Goal: Information Seeking & Learning: Compare options

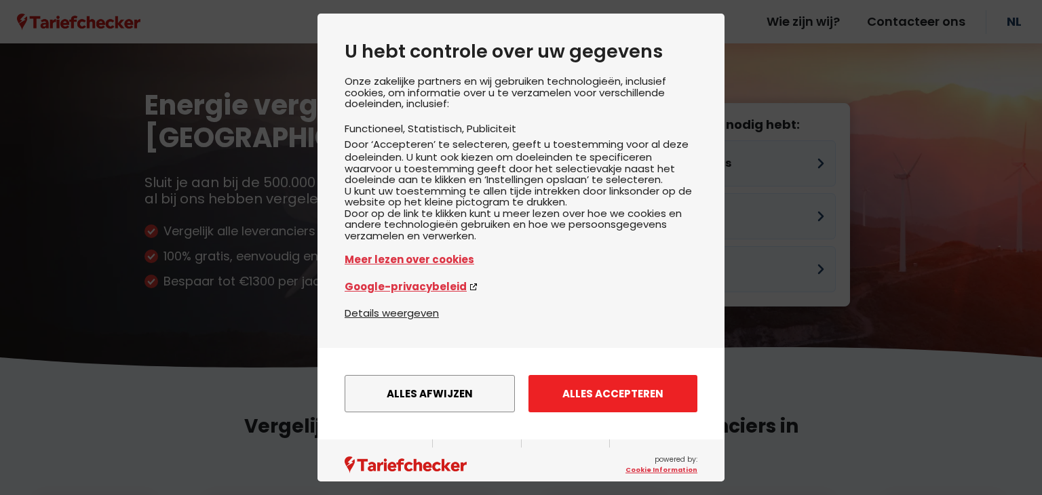
click at [657, 405] on button "Alles accepteren" at bounding box center [612, 393] width 169 height 37
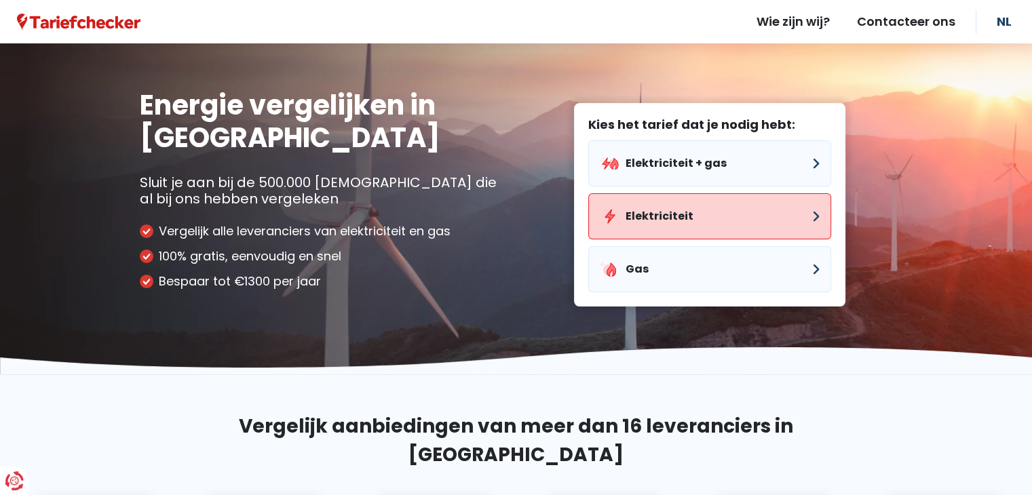
click at [686, 219] on button "Elektriciteit" at bounding box center [709, 216] width 243 height 46
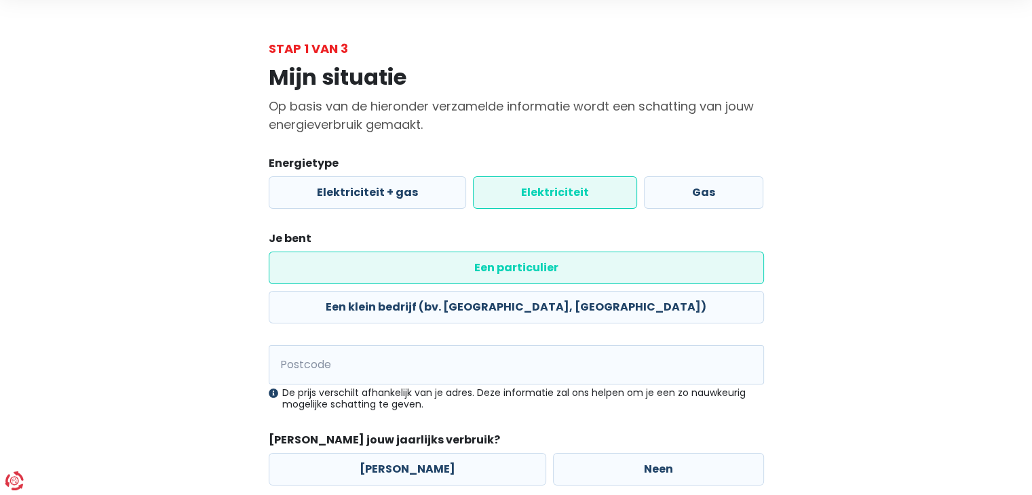
scroll to position [103, 0]
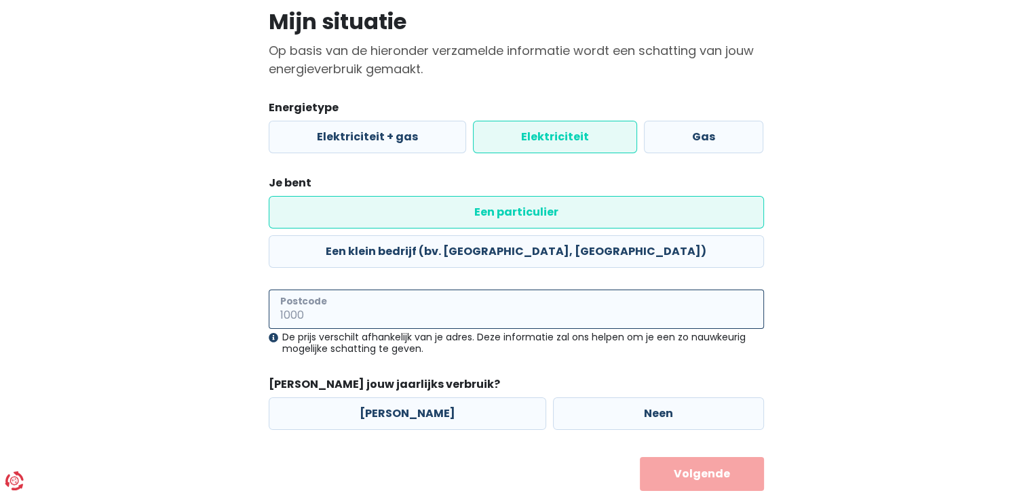
click at [422, 290] on input "Postcode" at bounding box center [516, 309] width 495 height 39
type input "9450"
click at [718, 398] on label "Neen" at bounding box center [658, 414] width 211 height 33
click at [718, 398] on input "Neen" at bounding box center [658, 414] width 211 height 33
radio input "true"
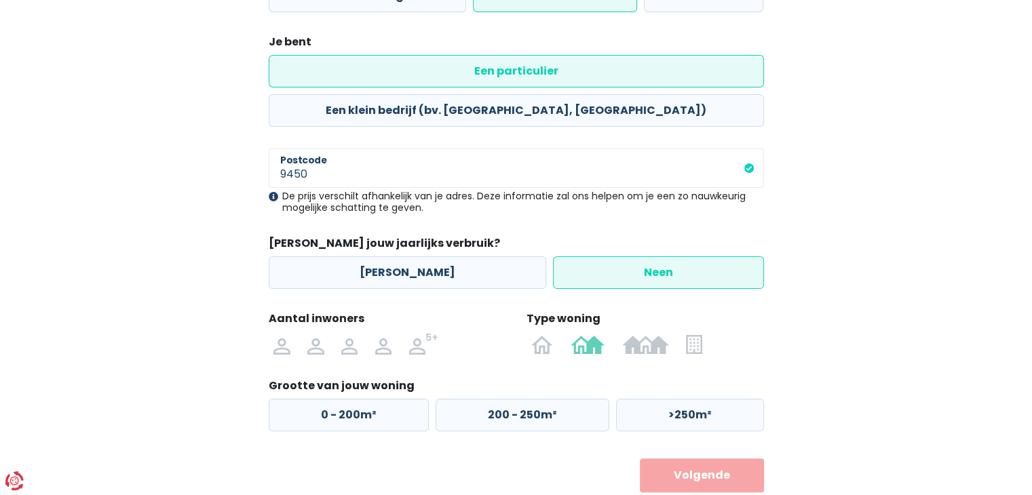
scroll to position [246, 0]
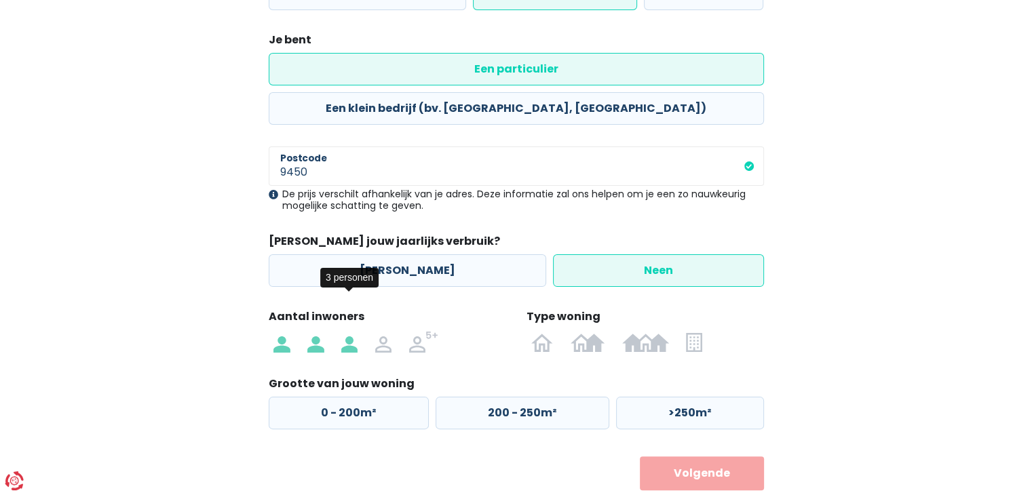
click at [349, 331] on img at bounding box center [349, 342] width 16 height 22
click at [349, 331] on input "radio" at bounding box center [349, 342] width 34 height 22
radio input "true"
click at [552, 331] on img at bounding box center [542, 342] width 22 height 22
click at [552, 331] on input "radio" at bounding box center [542, 342] width 39 height 22
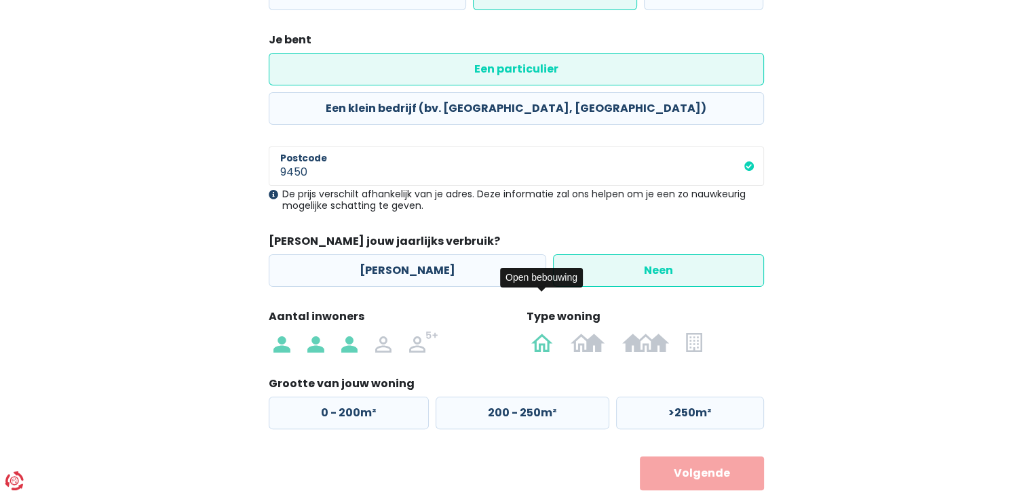
radio input "true"
click at [746, 397] on label ">250m²" at bounding box center [690, 413] width 148 height 33
click at [746, 397] on input ">250m²" at bounding box center [690, 413] width 148 height 33
radio input "true"
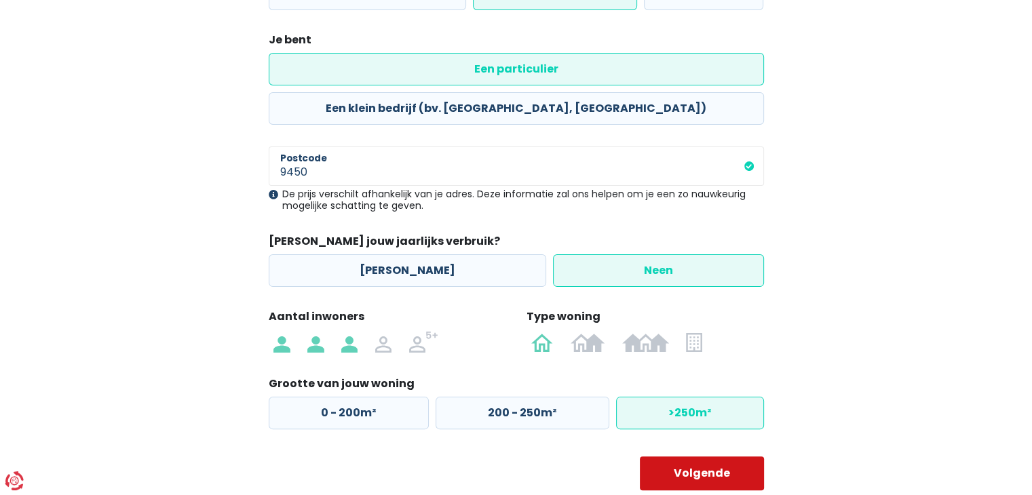
click at [744, 457] on button "Volgende" at bounding box center [702, 474] width 124 height 34
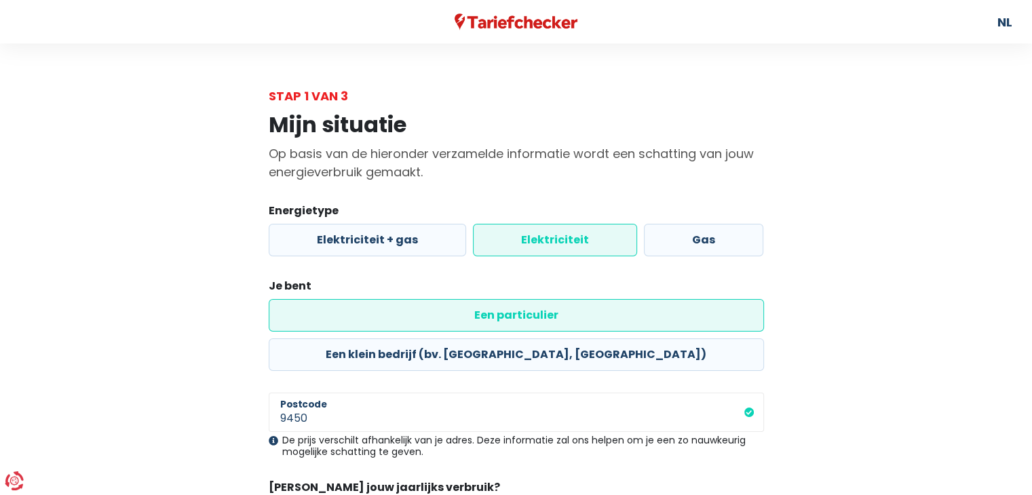
select select
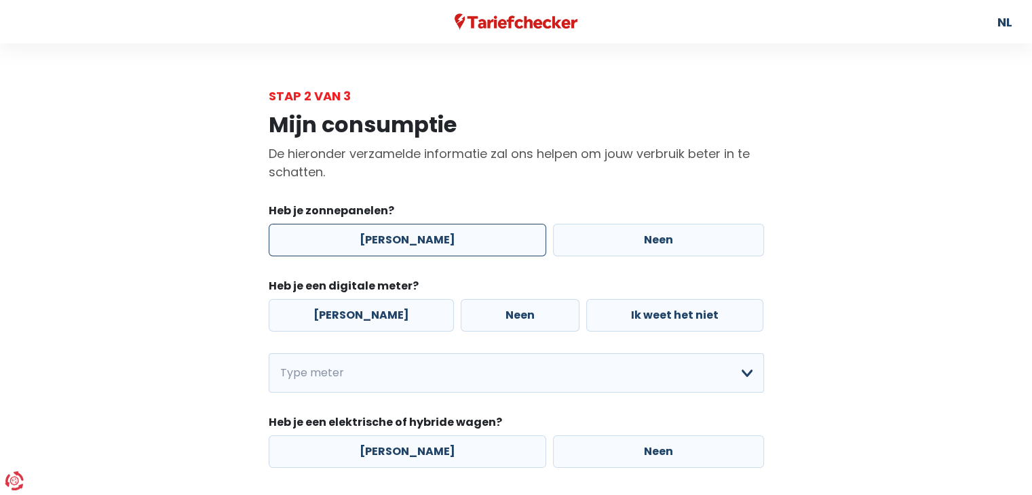
click at [475, 244] on label "[PERSON_NAME]" at bounding box center [407, 240] width 277 height 33
click at [475, 244] on input "[PERSON_NAME]" at bounding box center [407, 240] width 277 height 33
radio input "true"
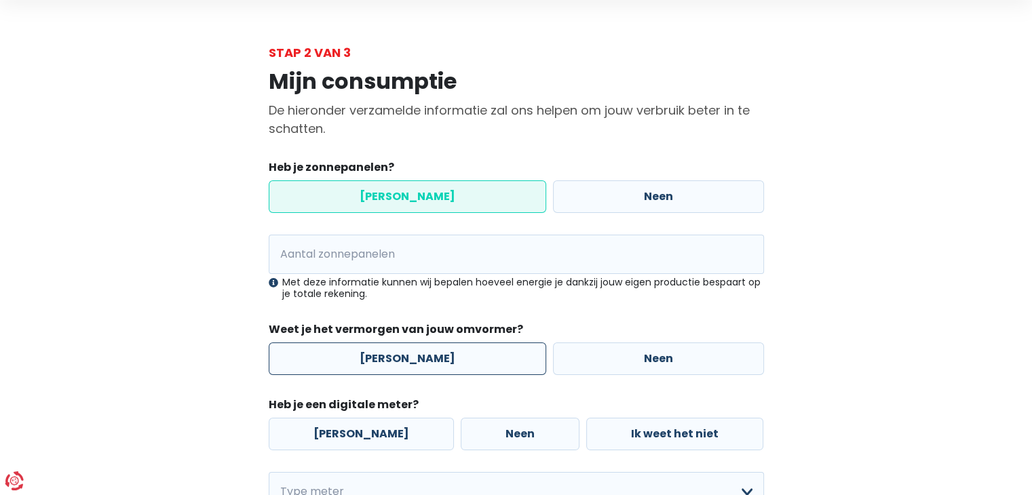
scroll to position [68, 0]
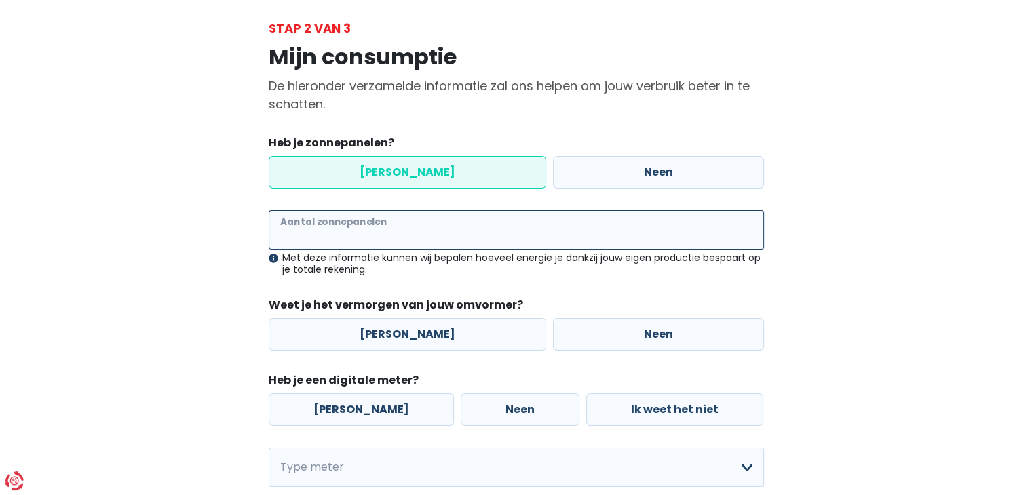
click at [450, 231] on input "Aantal zonnepanelen" at bounding box center [516, 229] width 495 height 39
type input "22"
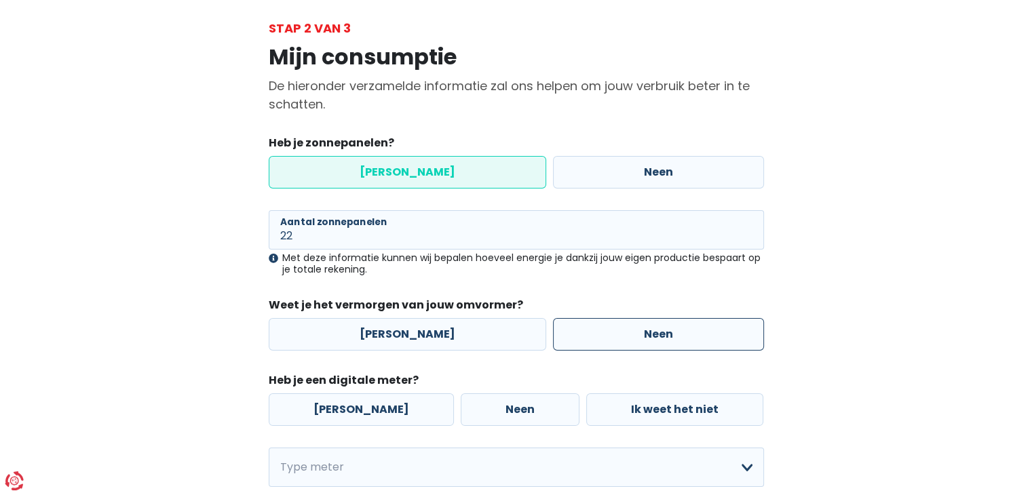
click at [576, 325] on label "Neen" at bounding box center [658, 334] width 211 height 33
click at [576, 325] on input "Neen" at bounding box center [658, 334] width 211 height 33
radio input "true"
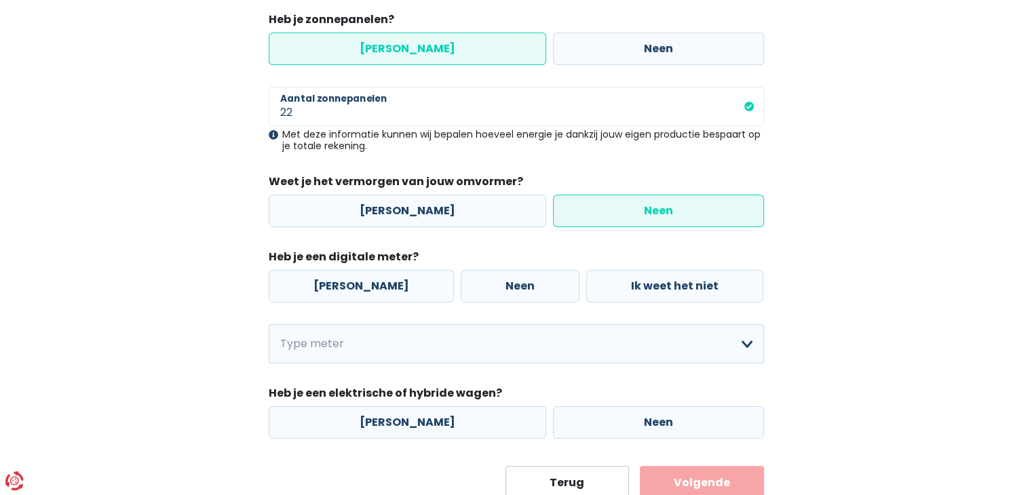
scroll to position [204, 0]
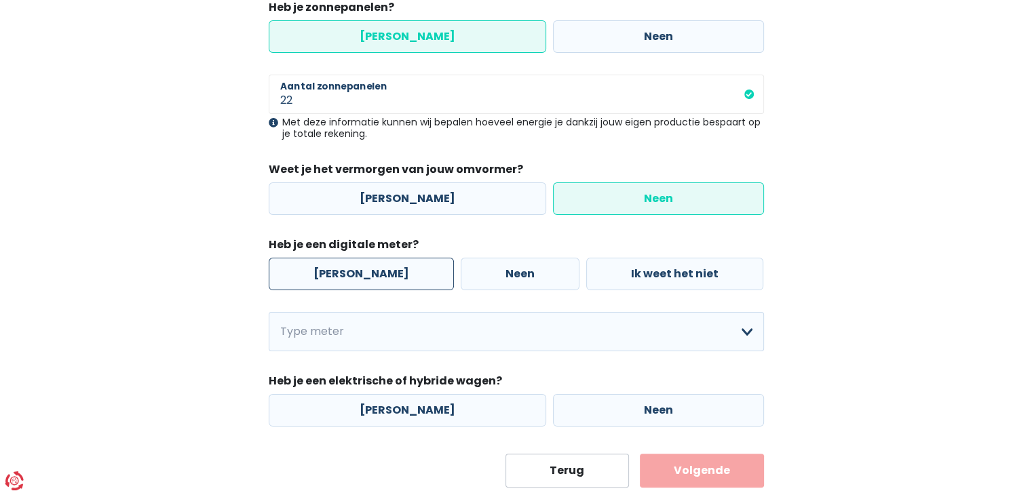
click at [374, 282] on label "[PERSON_NAME]" at bounding box center [361, 274] width 185 height 33
click at [374, 282] on input "[PERSON_NAME]" at bounding box center [361, 274] width 185 height 33
radio input "true"
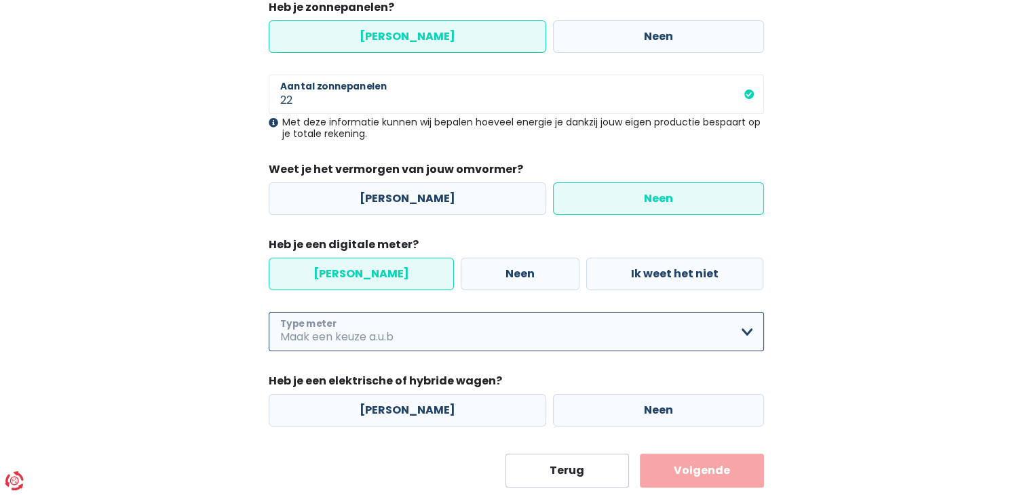
click at [366, 328] on select "Enkelvoudig Tweevoudig Enkelvoudig + uitsluitend nachttarief Tweevoudig + uitsl…" at bounding box center [516, 331] width 495 height 39
click at [269, 312] on select "Enkelvoudig Tweevoudig Enkelvoudig + uitsluitend nachttarief Tweevoudig + uitsl…" at bounding box center [516, 331] width 495 height 39
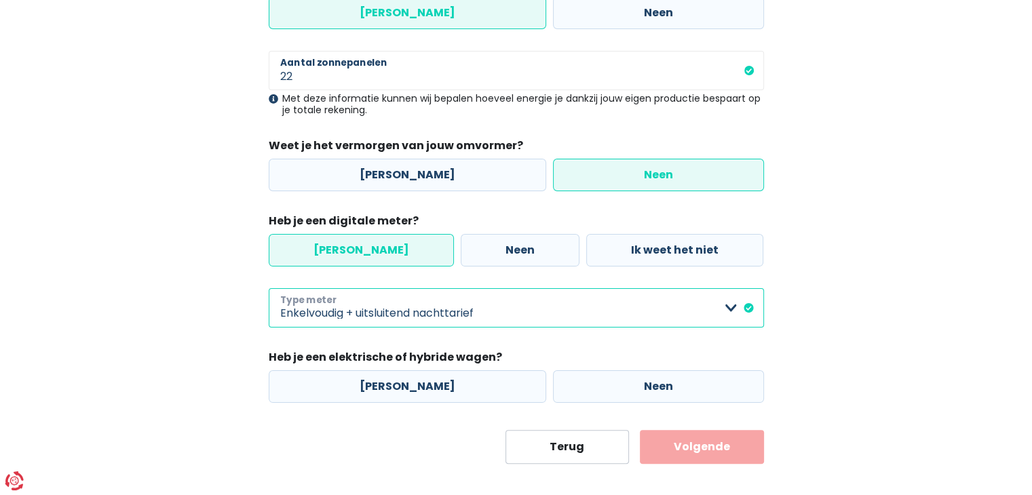
scroll to position [240, 0]
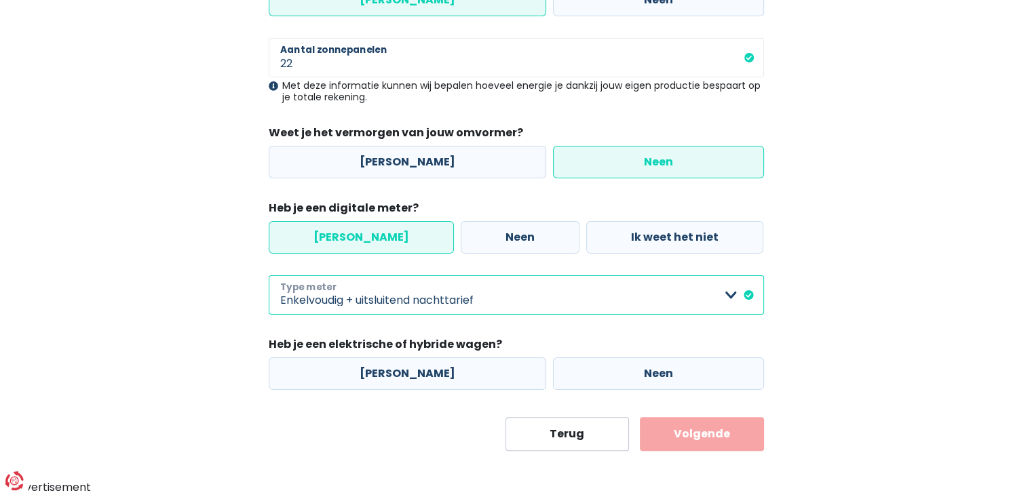
click at [589, 298] on select "Enkelvoudig Tweevoudig Enkelvoudig + uitsluitend nachttarief Tweevoudig + uitsl…" at bounding box center [516, 294] width 495 height 39
click at [492, 305] on select "Enkelvoudig Tweevoudig Enkelvoudig + uitsluitend nachttarief Tweevoudig + uitsl…" at bounding box center [516, 294] width 495 height 39
click at [269, 275] on select "Enkelvoudig Tweevoudig Enkelvoudig + uitsluitend nachttarief Tweevoudig + uitsl…" at bounding box center [516, 294] width 495 height 39
select select "day_single_rate"
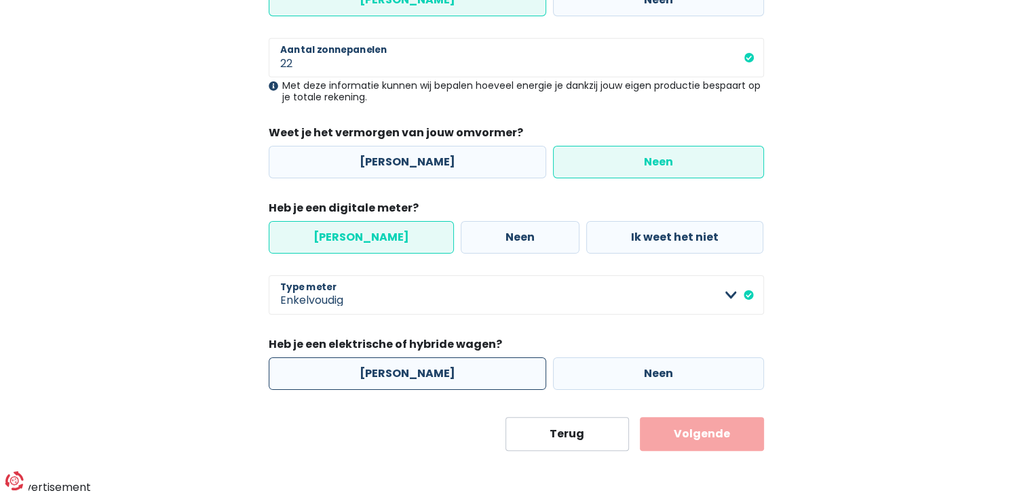
click at [444, 374] on label "[PERSON_NAME]" at bounding box center [407, 373] width 277 height 33
click at [444, 374] on input "[PERSON_NAME]" at bounding box center [407, 373] width 277 height 33
radio input "true"
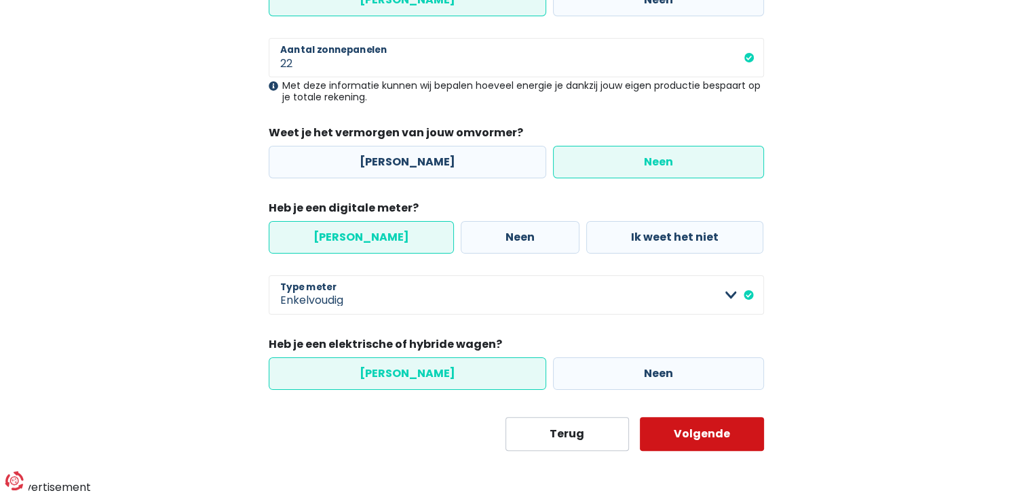
click at [729, 431] on button "Volgende" at bounding box center [702, 434] width 124 height 34
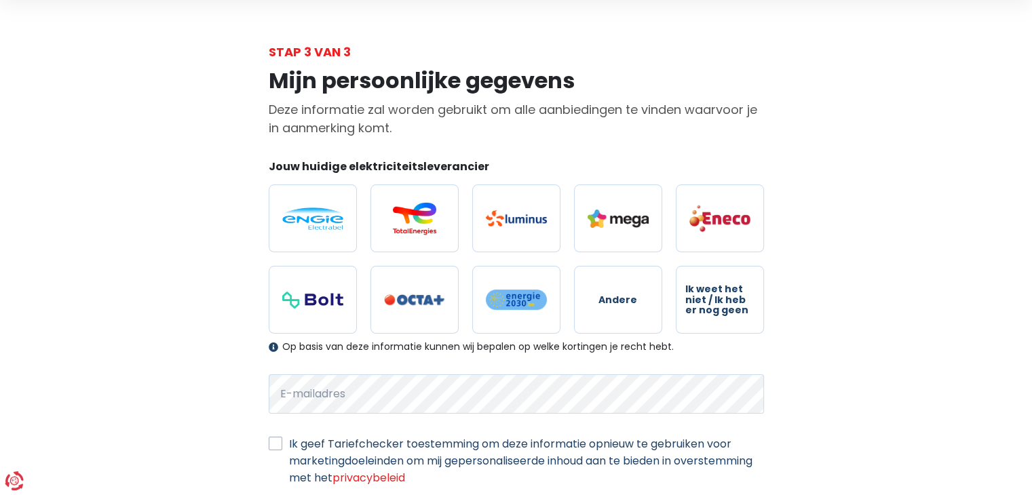
scroll to position [68, 0]
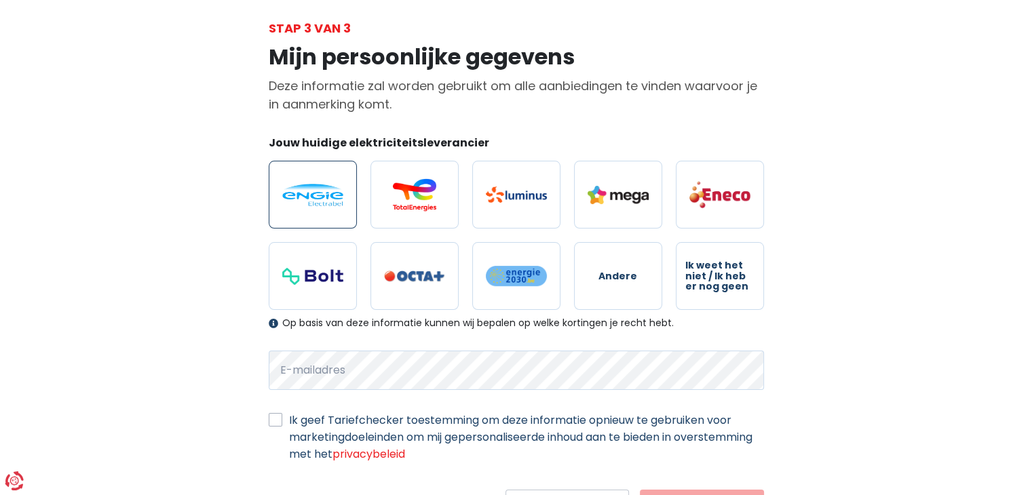
click at [326, 201] on img at bounding box center [312, 195] width 61 height 22
click at [326, 201] on input "radio" at bounding box center [313, 195] width 88 height 68
radio input "true"
click at [284, 422] on div "Ik geef Tariefchecker toestemming om deze informatie opnieuw te gebruiken voor …" at bounding box center [516, 437] width 495 height 51
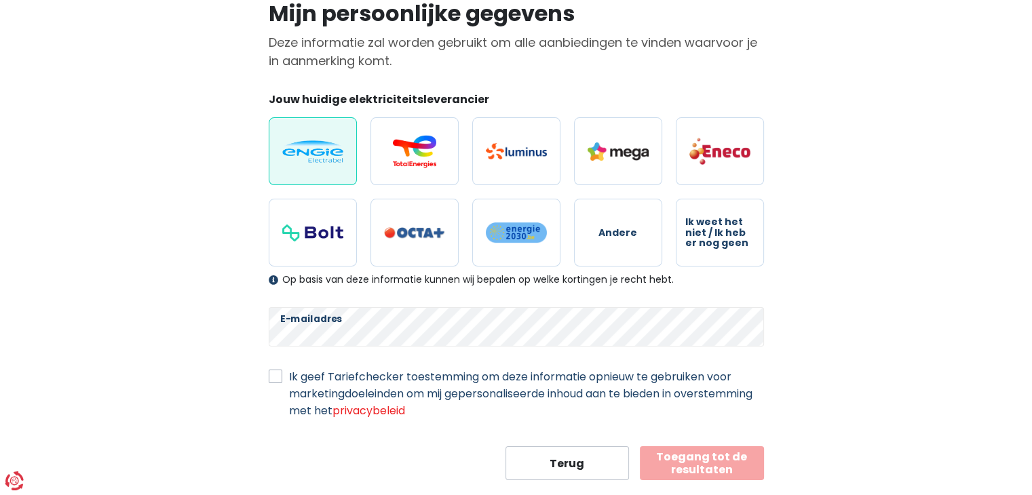
scroll to position [136, 0]
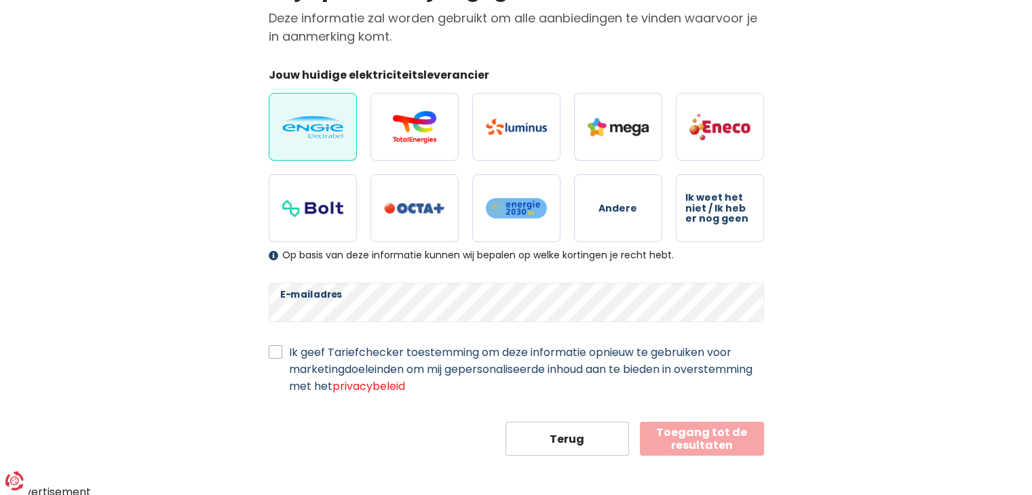
click at [289, 353] on label "Ik geef Tariefchecker toestemming om deze informatie opnieuw te gebruiken voor …" at bounding box center [526, 369] width 475 height 51
click at [275, 353] on input "Ik geef Tariefchecker toestemming om deze informatie opnieuw te gebruiken voor …" at bounding box center [276, 351] width 14 height 14
checkbox input "true"
click at [683, 438] on button "Toegang tot de resultaten" at bounding box center [702, 439] width 124 height 34
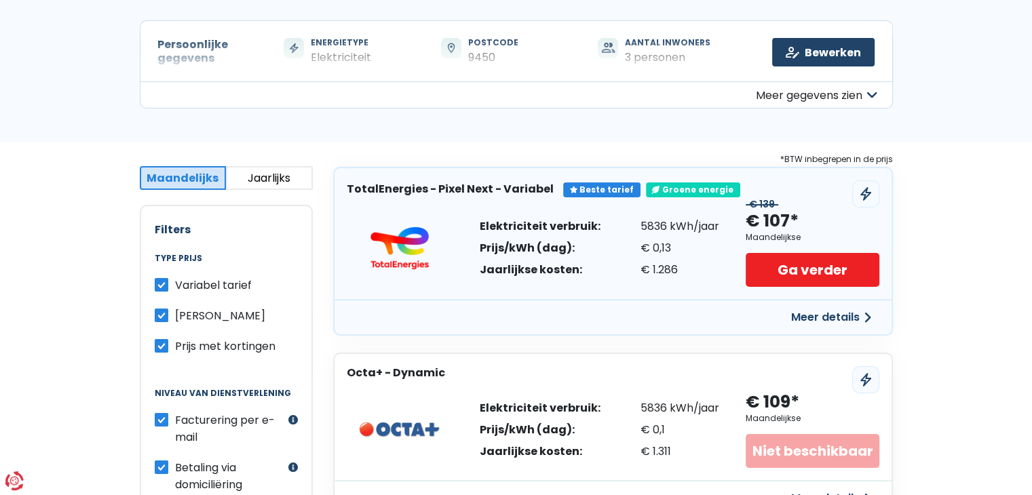
scroll to position [136, 0]
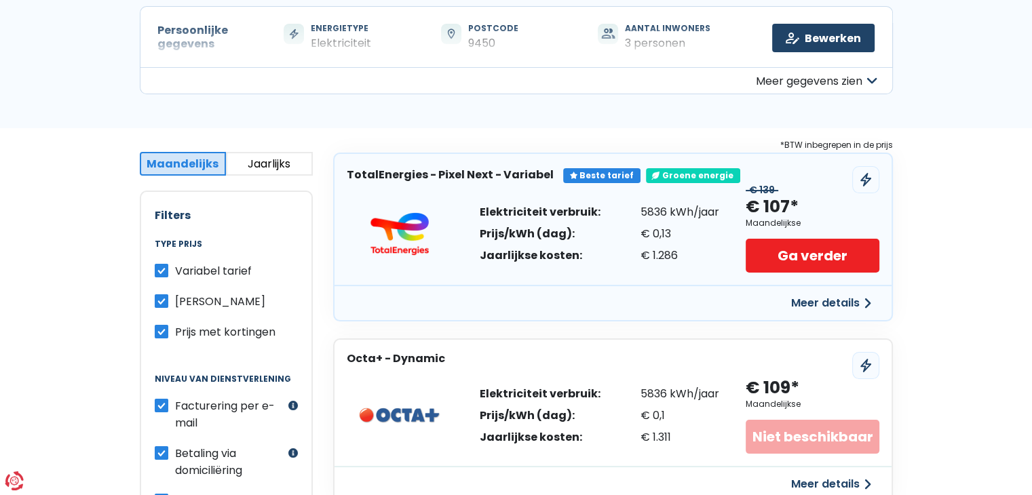
click at [175, 263] on label "Variabel tarief" at bounding box center [213, 271] width 77 height 17
click at [165, 263] on input "Variabel tarief" at bounding box center [162, 270] width 14 height 14
checkbox input "false"
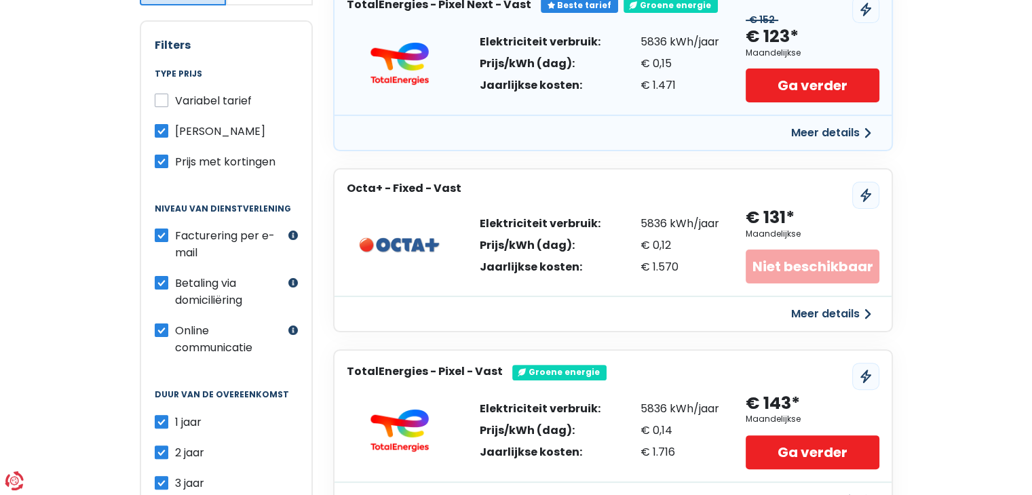
scroll to position [339, 0]
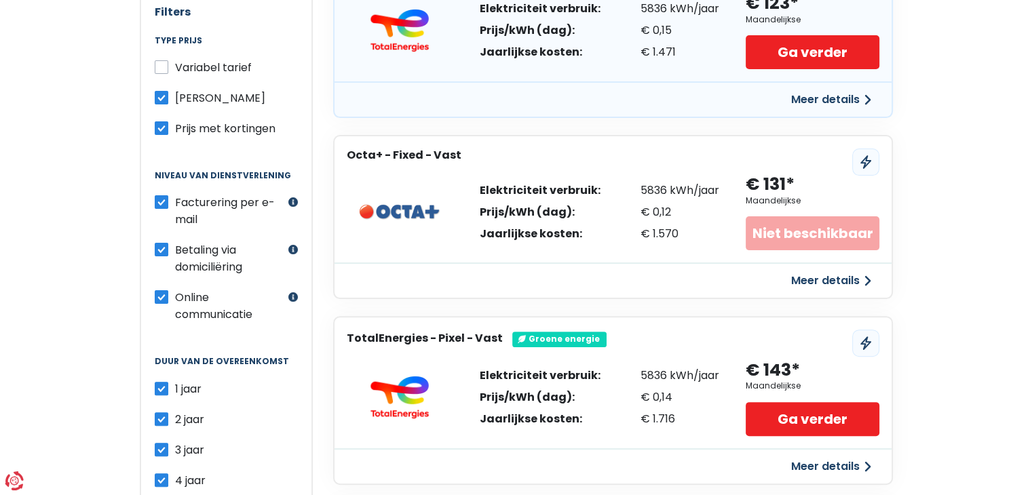
click at [175, 203] on label "Facturering per e-mail" at bounding box center [230, 211] width 110 height 34
click at [159, 203] on input "Facturering per e-mail" at bounding box center [162, 201] width 14 height 14
checkbox input "false"
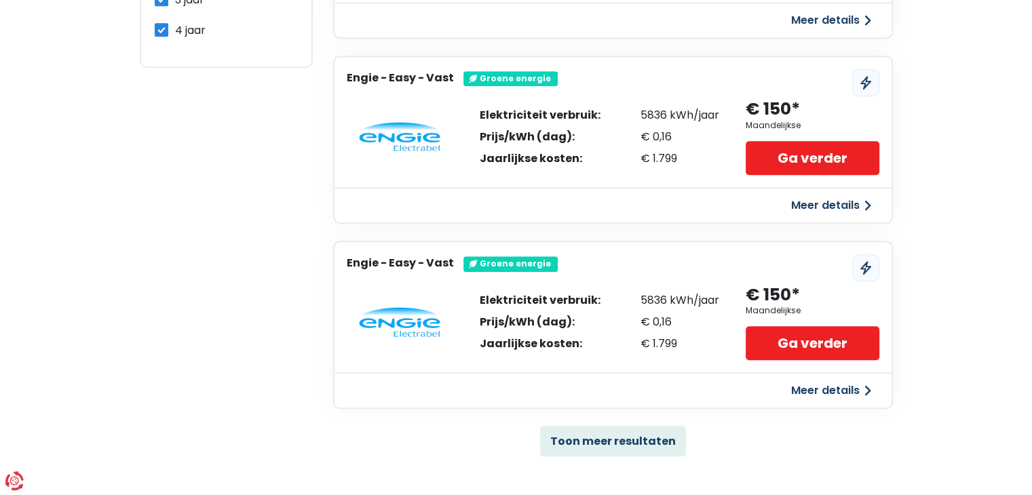
scroll to position [814, 0]
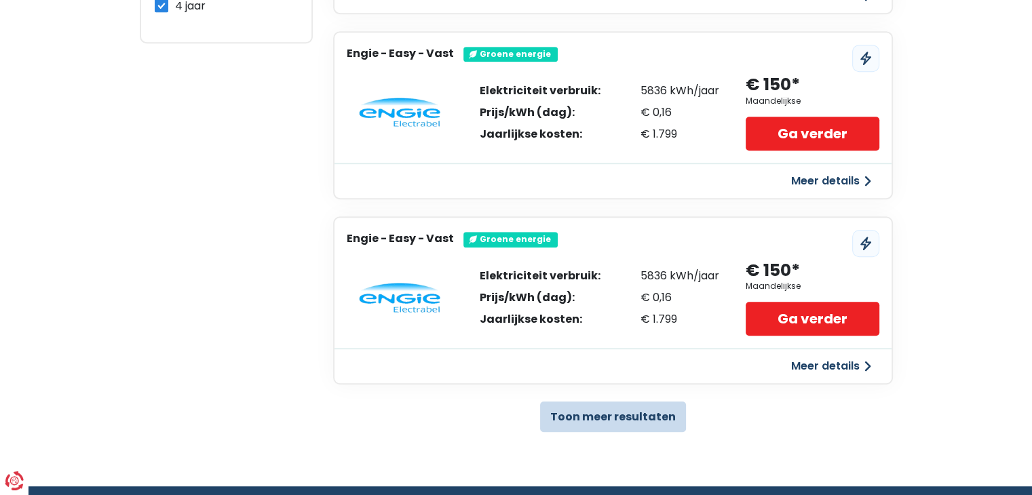
click at [639, 408] on button "Toon meer resultaten" at bounding box center [613, 417] width 146 height 31
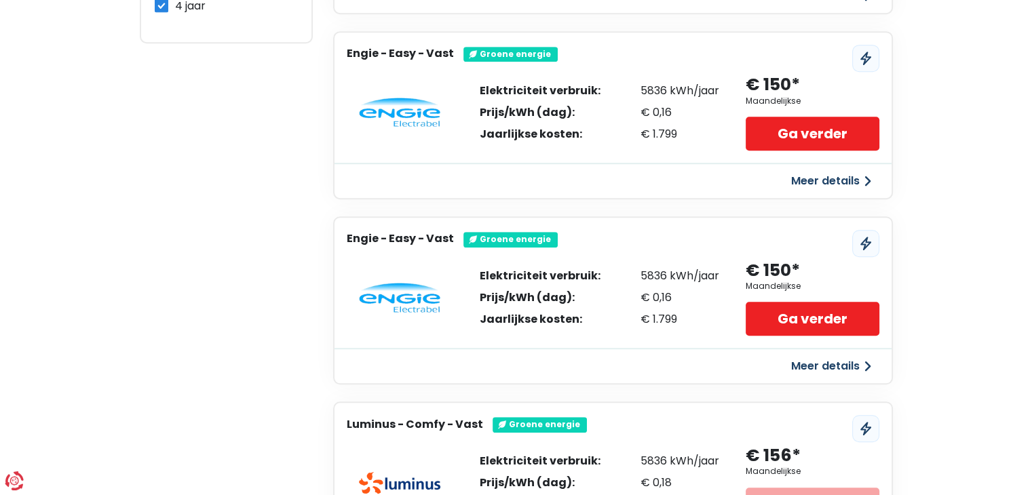
click at [817, 359] on button "Meer details" at bounding box center [831, 366] width 96 height 24
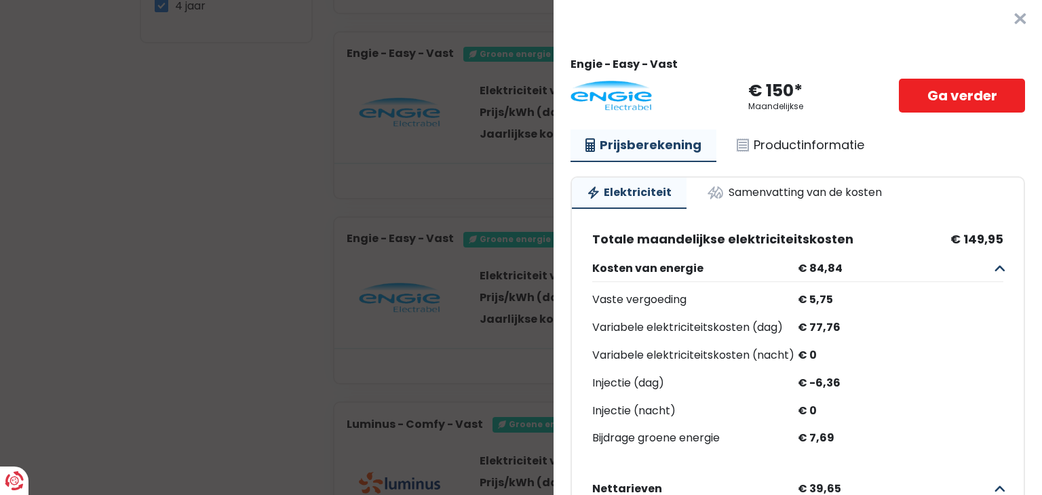
scroll to position [0, 0]
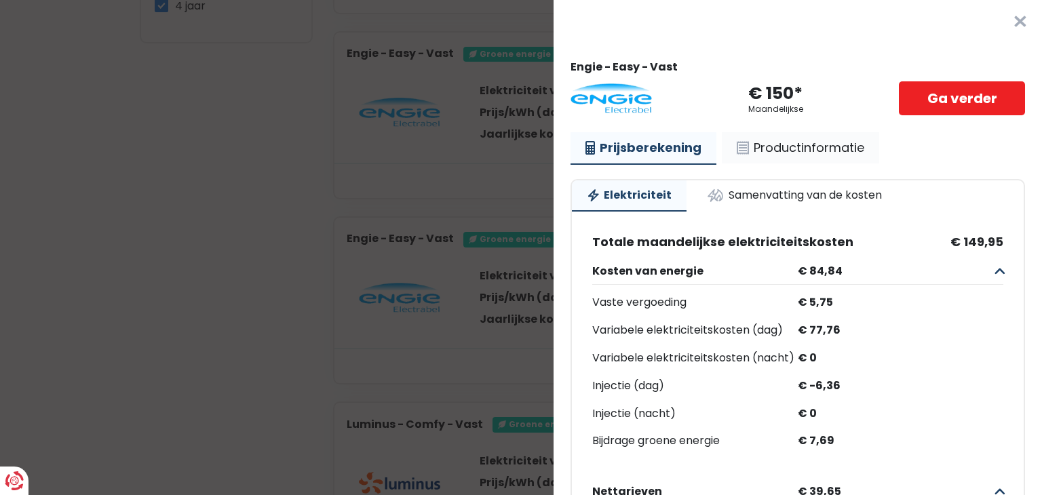
click at [802, 146] on link "Productinformatie" at bounding box center [800, 147] width 157 height 31
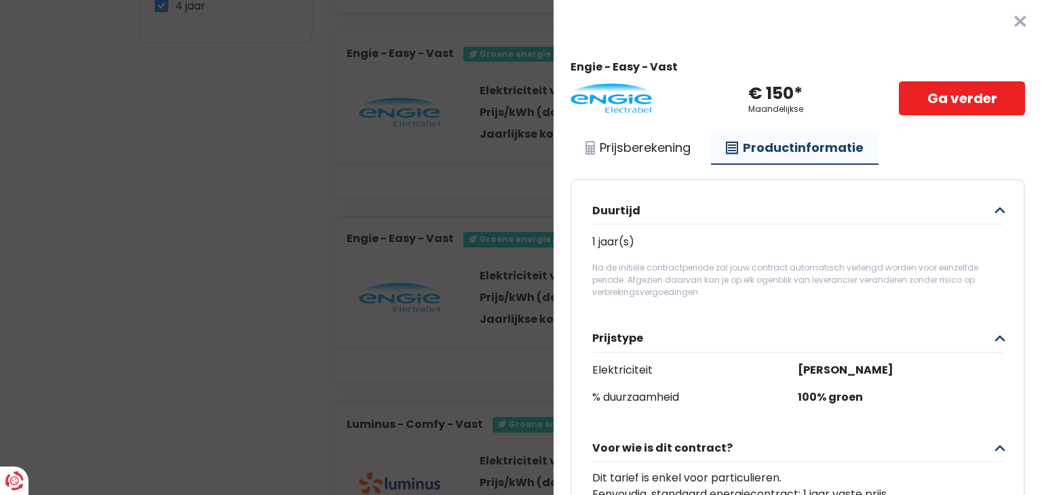
click at [999, 23] on button "×" at bounding box center [1020, 21] width 43 height 43
